Goal: Transaction & Acquisition: Purchase product/service

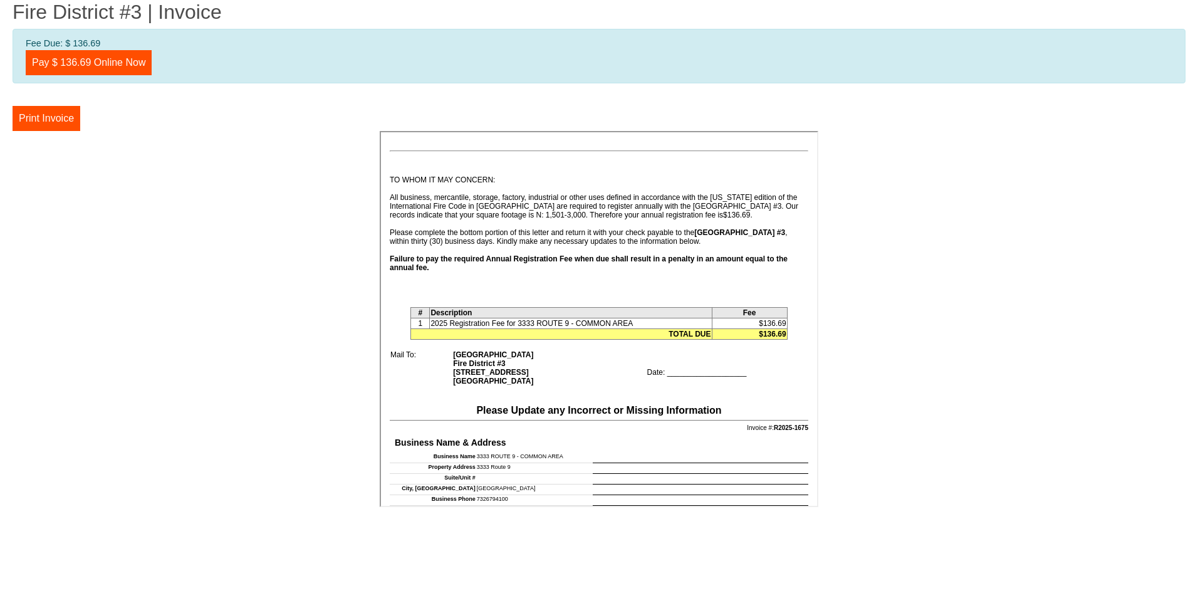
scroll to position [158, 0]
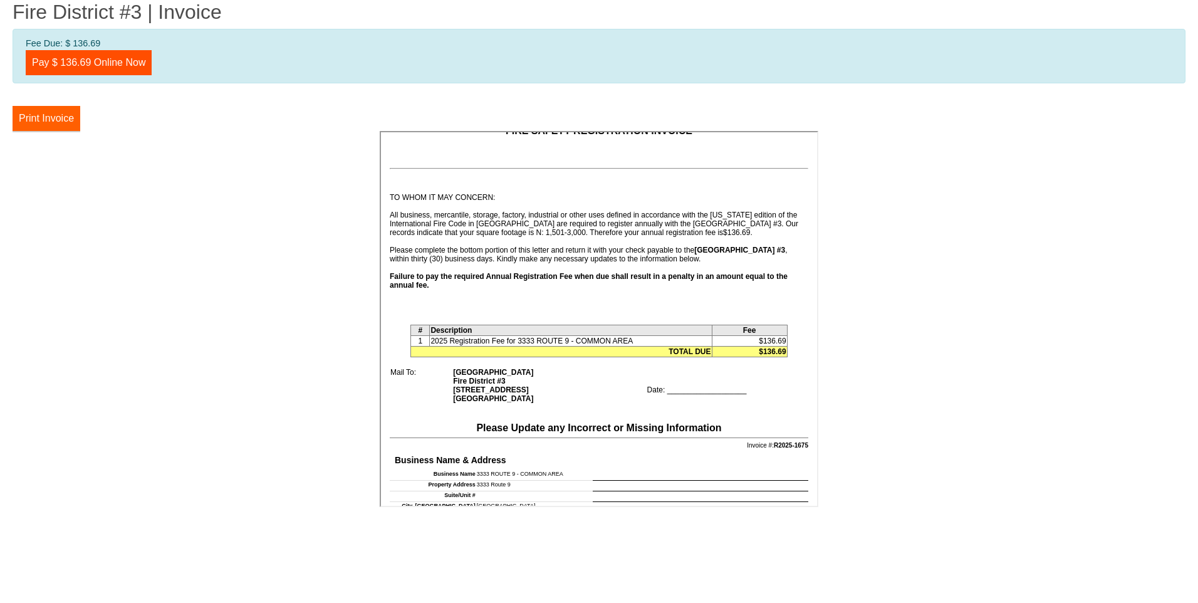
click at [56, 120] on button "Print Invoice" at bounding box center [47, 118] width 68 height 25
click at [81, 56] on link "Pay $ 136.69 Online Now" at bounding box center [89, 62] width 126 height 25
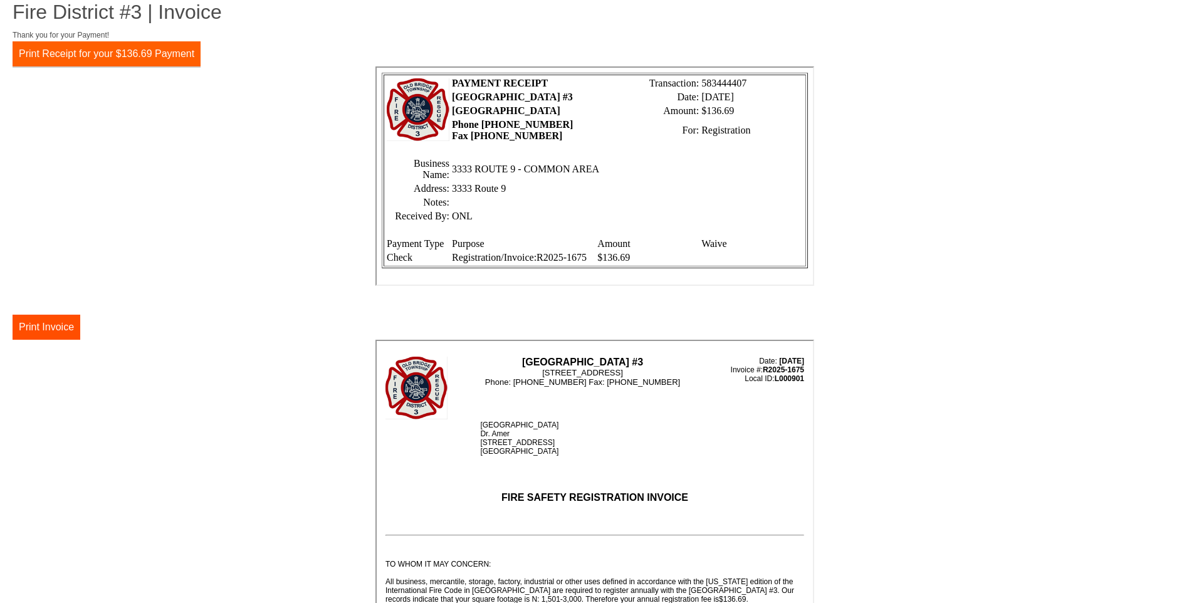
click at [155, 58] on button "Print Receipt for your $136.69 Payment" at bounding box center [107, 53] width 188 height 25
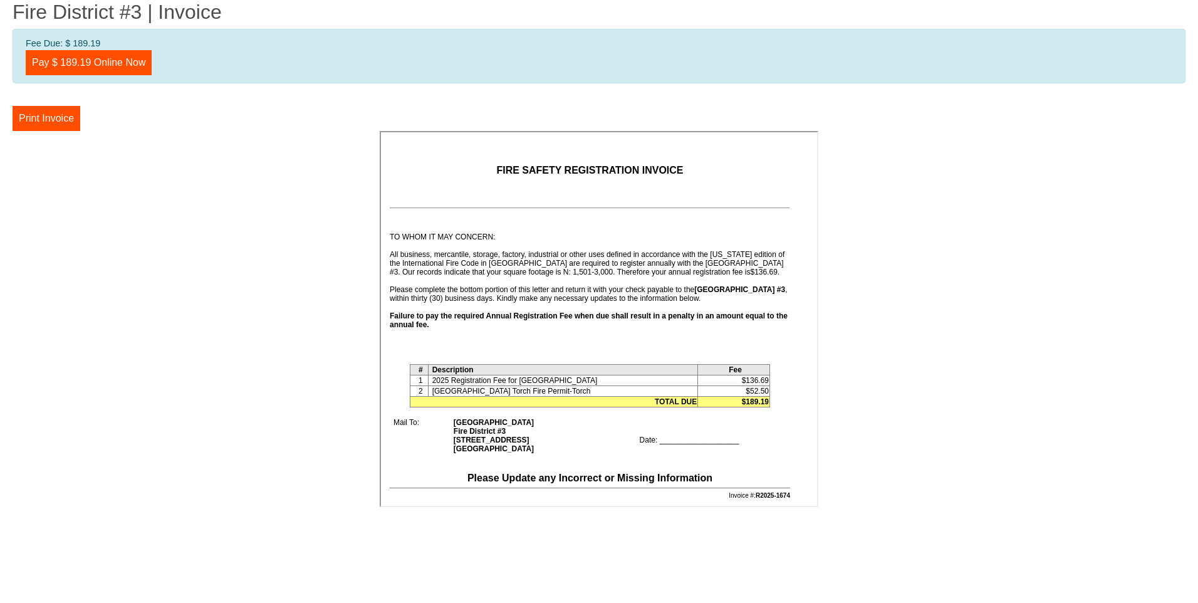
scroll to position [125, 0]
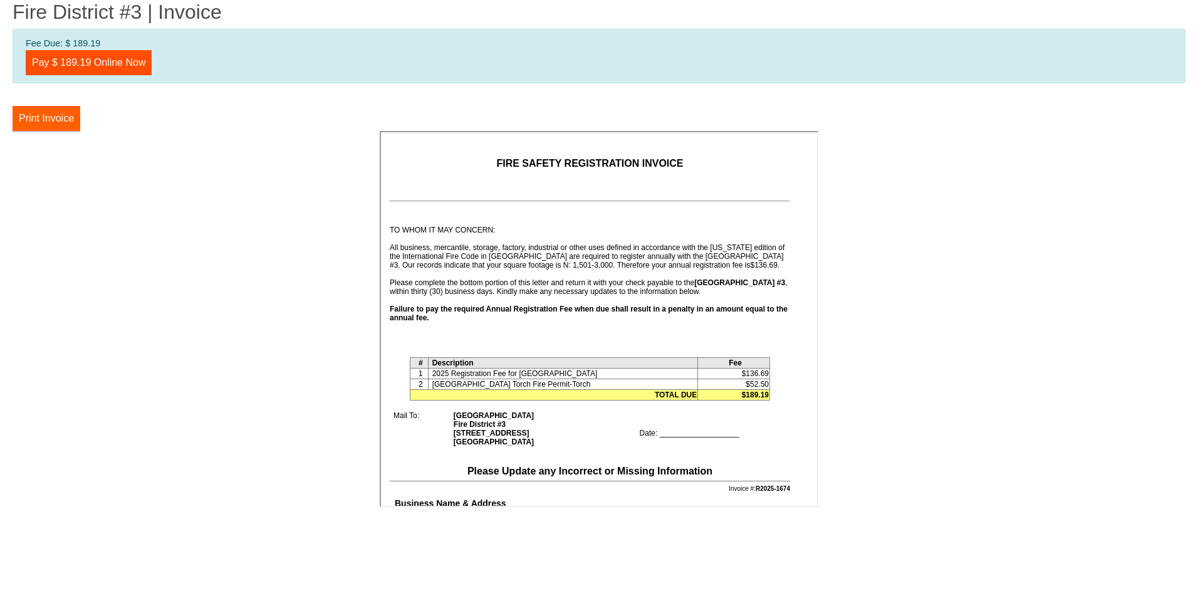
click at [45, 119] on button "Print Invoice" at bounding box center [47, 118] width 68 height 25
click at [93, 61] on link "Pay $ 189.19 Online Now" at bounding box center [89, 62] width 126 height 25
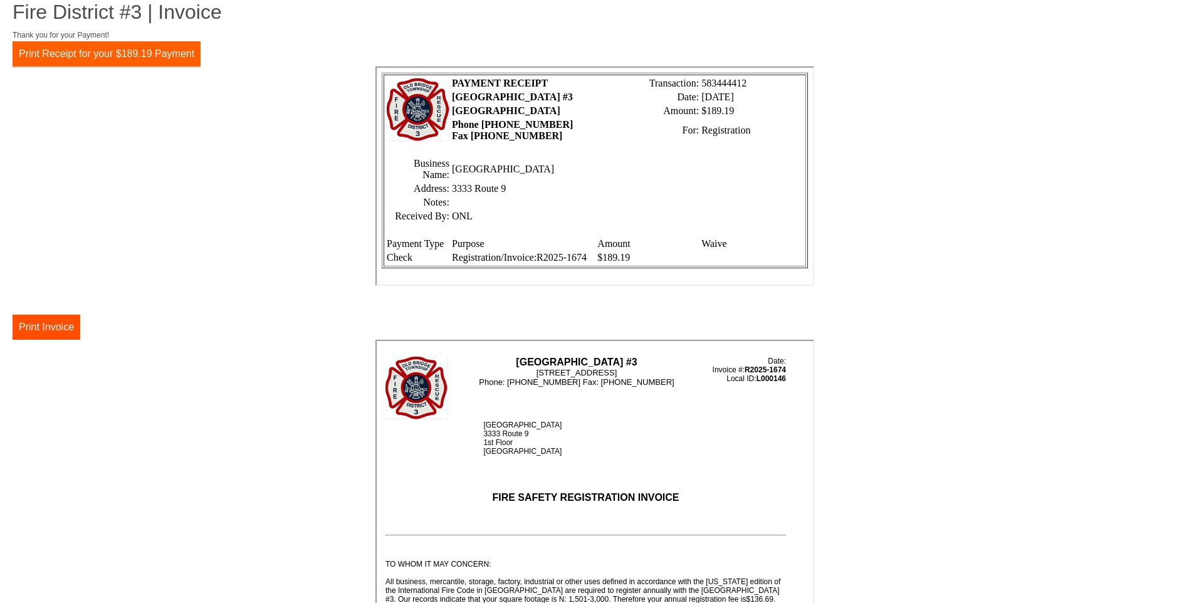
click at [135, 58] on button "Print Receipt for your $189.19 Payment" at bounding box center [107, 53] width 188 height 25
